Goal: Task Accomplishment & Management: Manage account settings

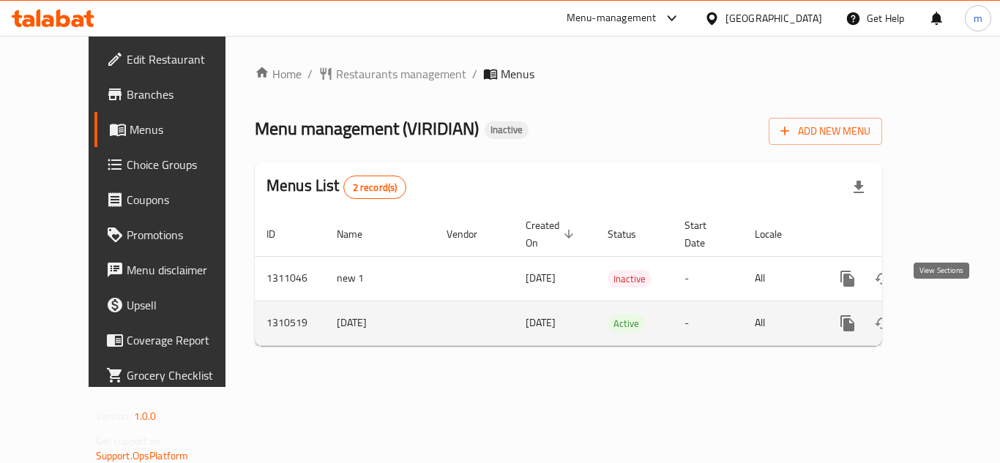
click at [946, 315] on icon "enhanced table" at bounding box center [953, 324] width 18 height 18
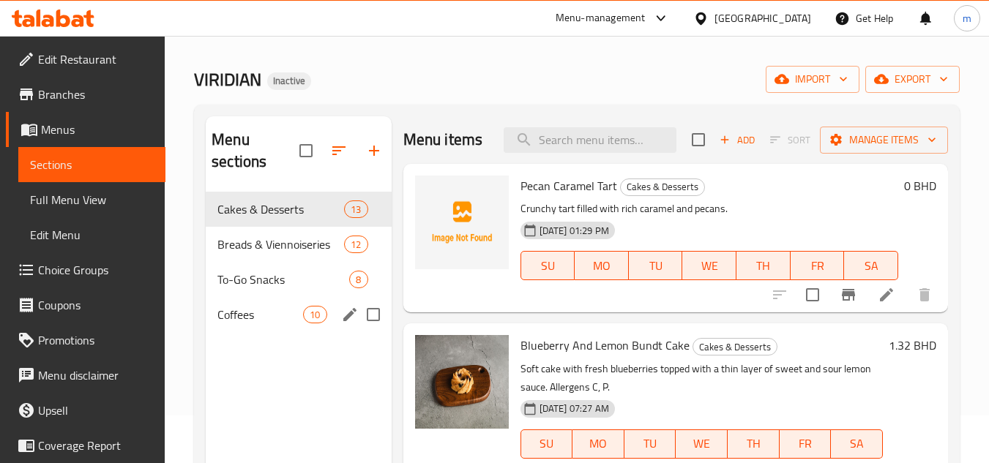
scroll to position [73, 0]
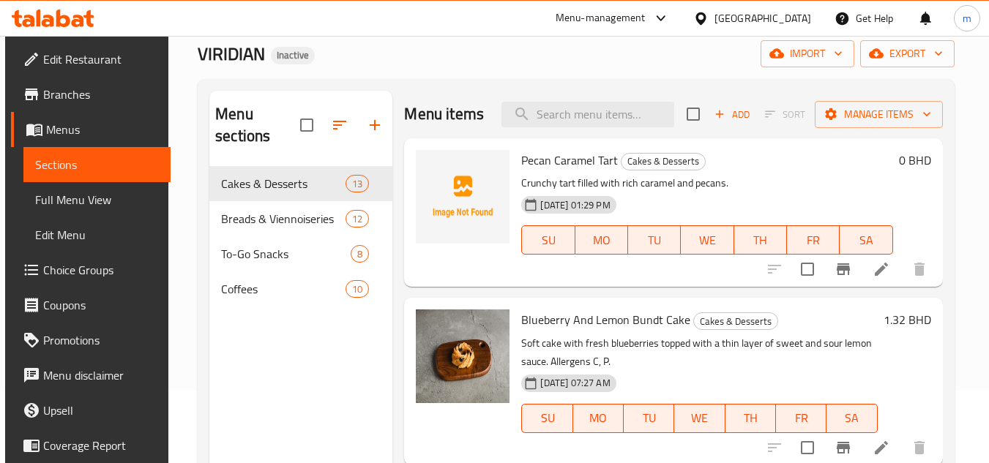
click at [786, 15] on div "[GEOGRAPHIC_DATA]" at bounding box center [762, 18] width 97 height 16
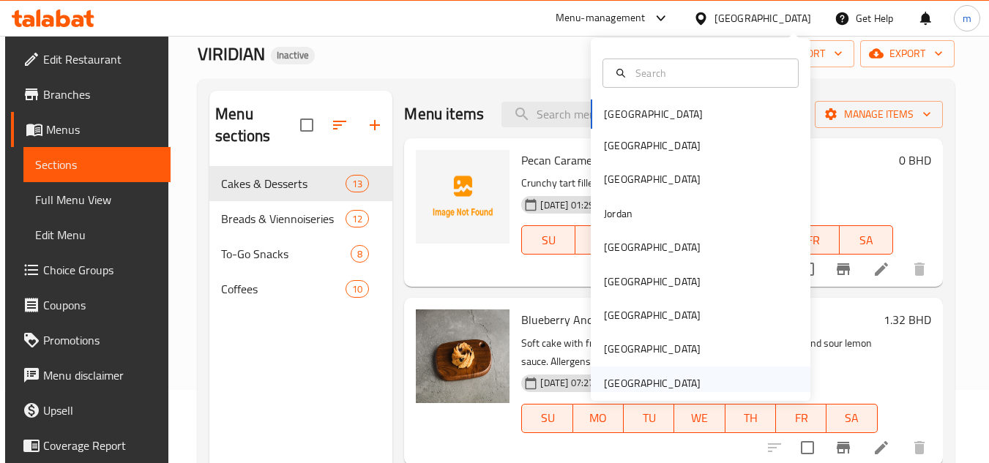
click at [611, 386] on div "[GEOGRAPHIC_DATA]" at bounding box center [652, 383] width 97 height 16
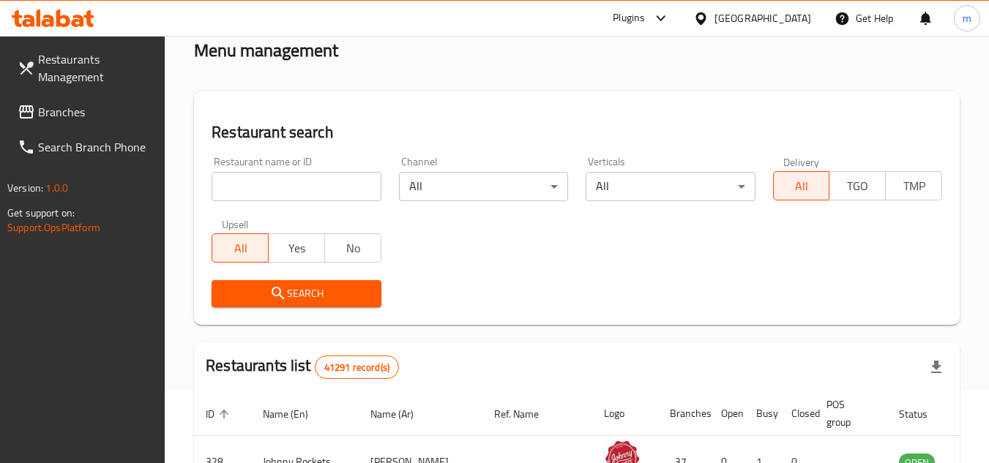
click at [58, 112] on span "Branches" at bounding box center [96, 112] width 116 height 18
